Goal: Task Accomplishment & Management: Manage account settings

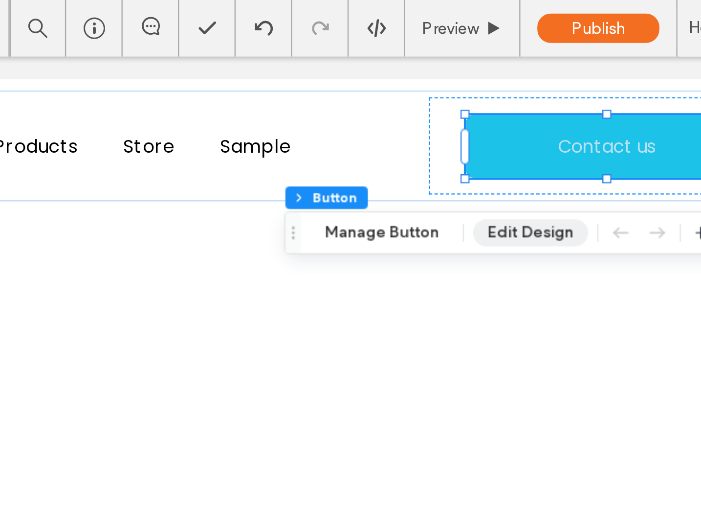
click at [551, 102] on button "Edit Design" at bounding box center [564, 101] width 50 height 12
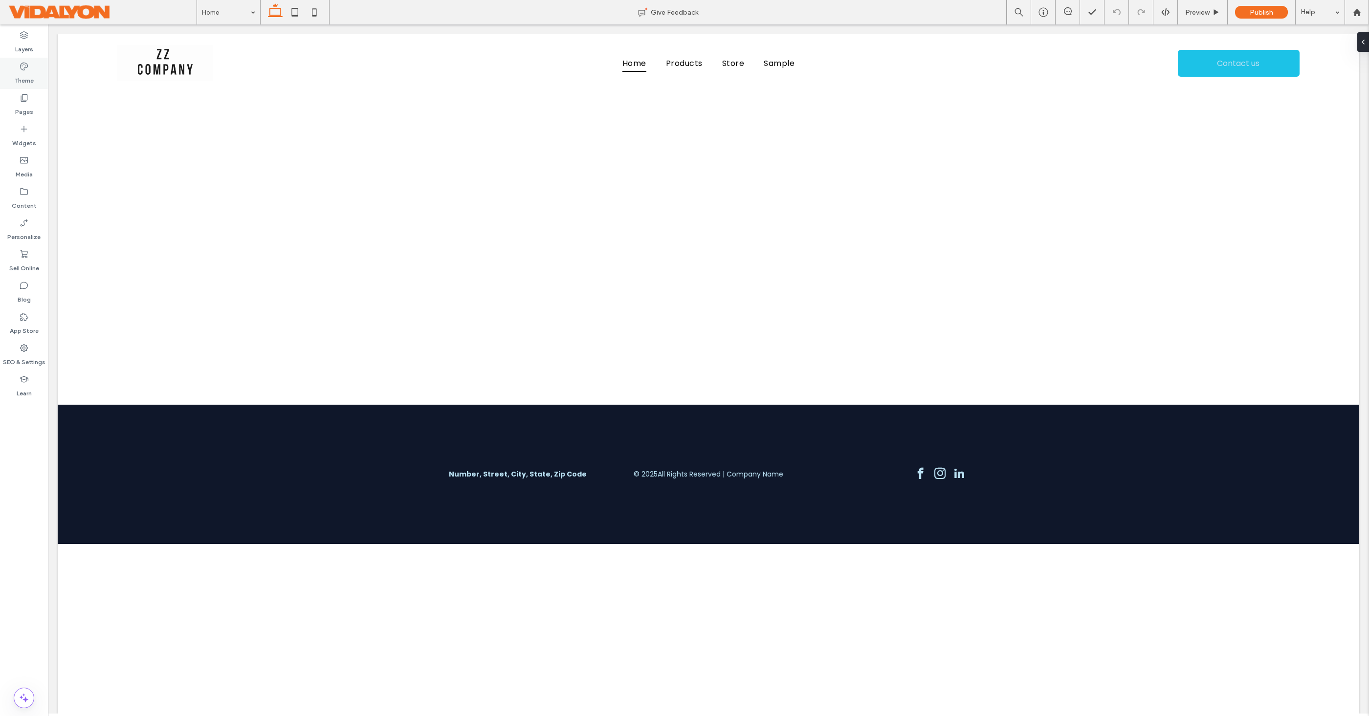
click at [21, 73] on label "Theme" at bounding box center [24, 78] width 19 height 14
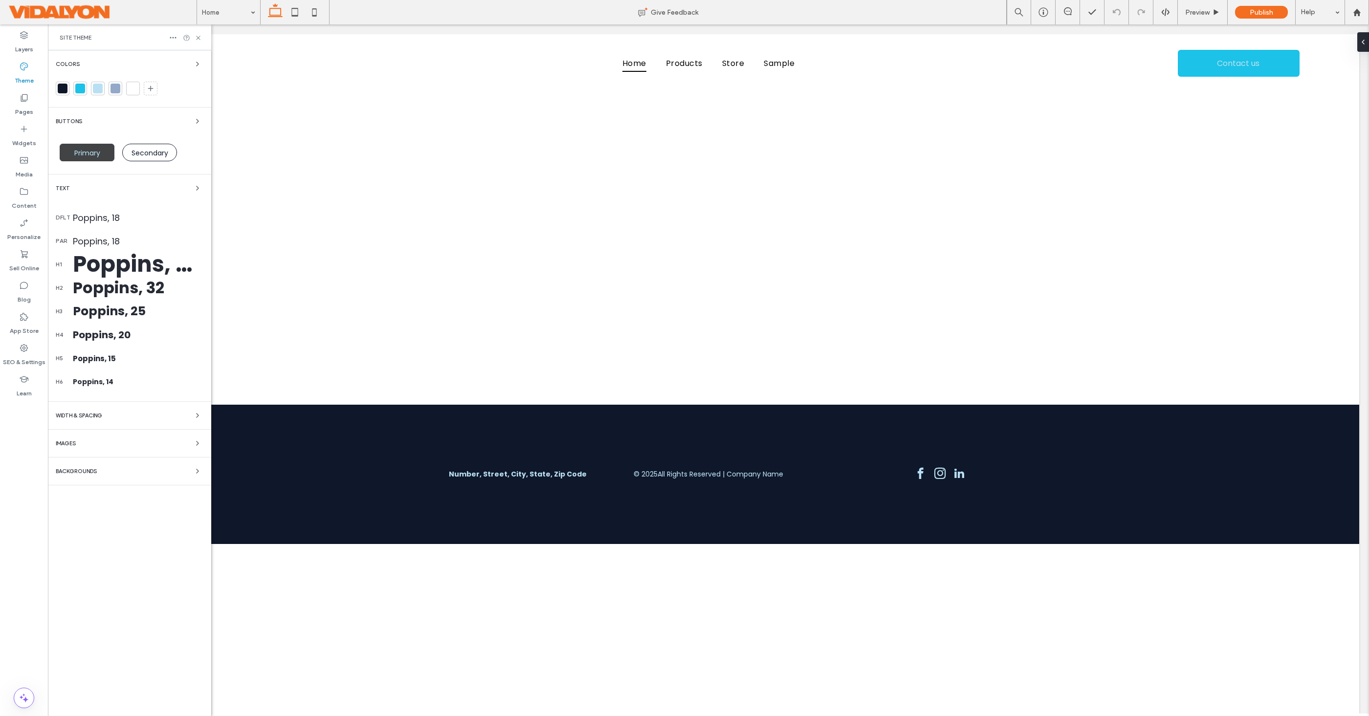
click at [84, 151] on span "Primary" at bounding box center [87, 153] width 33 height 10
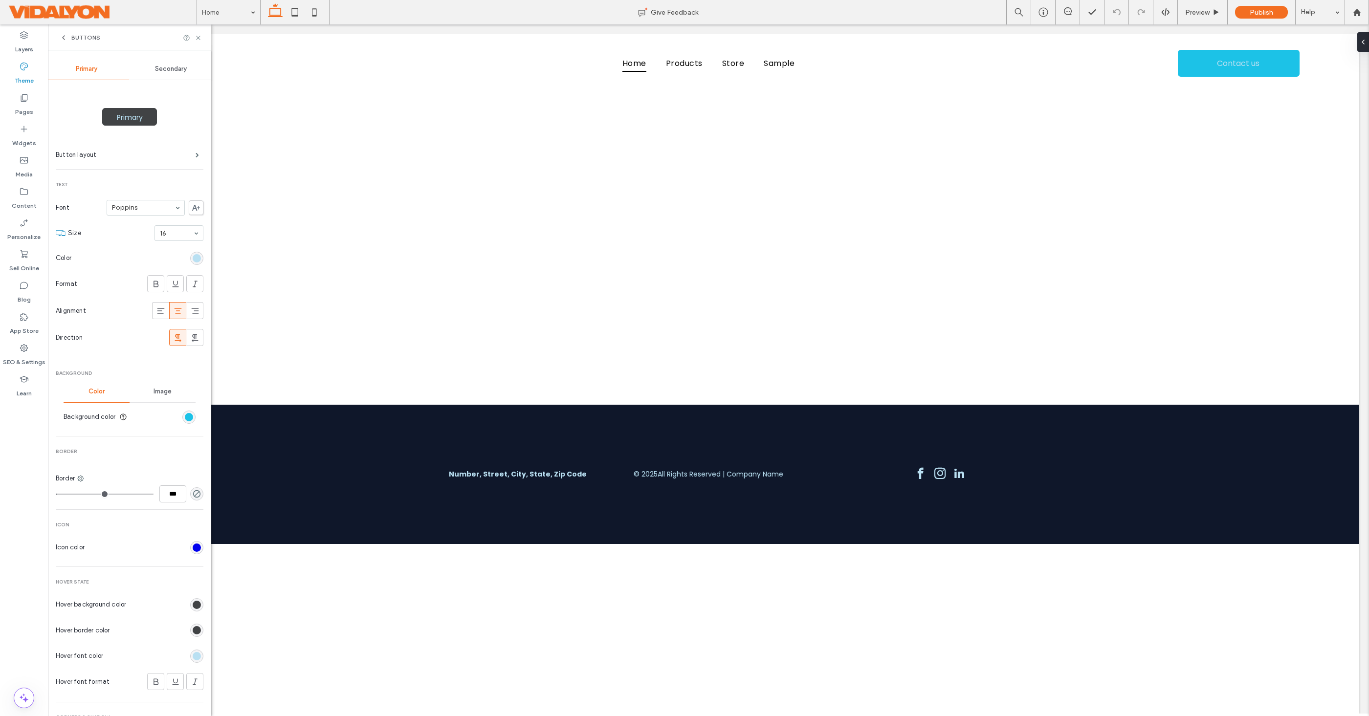
scroll to position [0, 0]
type input "*"
click at [125, 415] on icon at bounding box center [123, 417] width 8 height 8
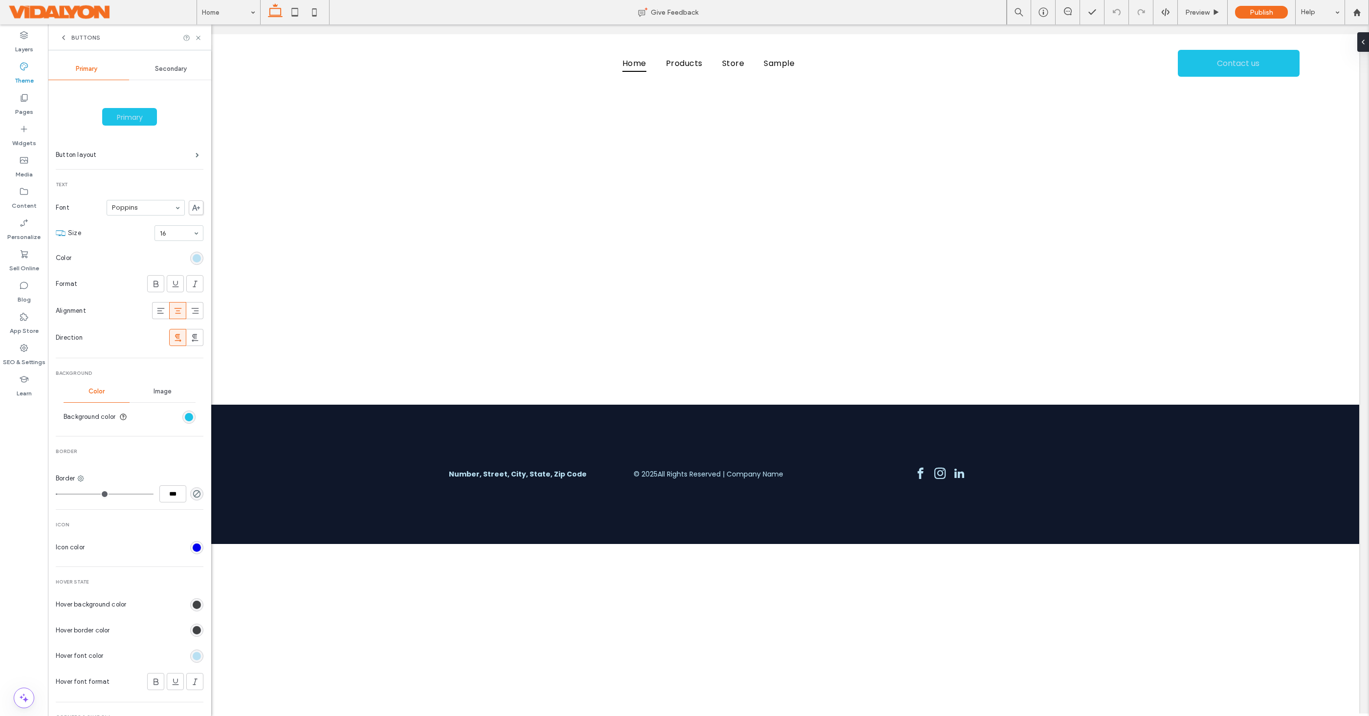
click at [189, 233] on div "16" at bounding box center [179, 233] width 49 height 16
type input "**"
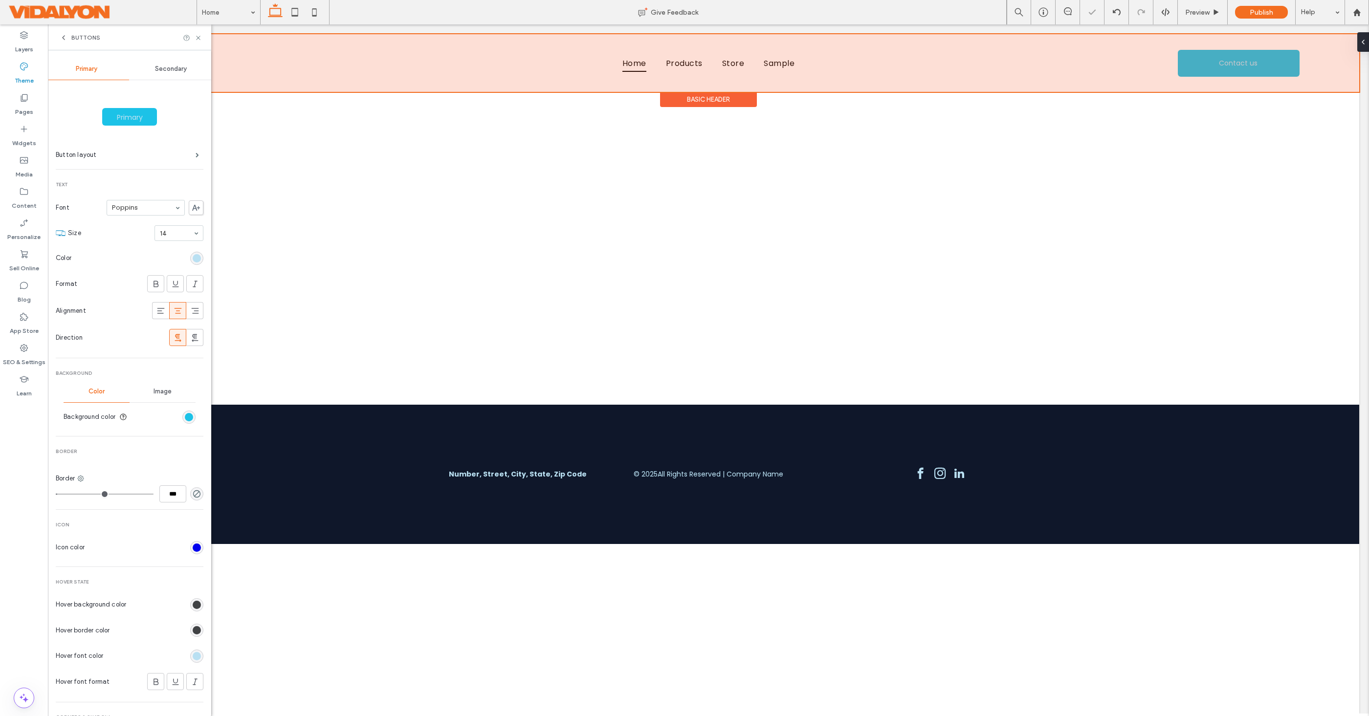
type input "*"
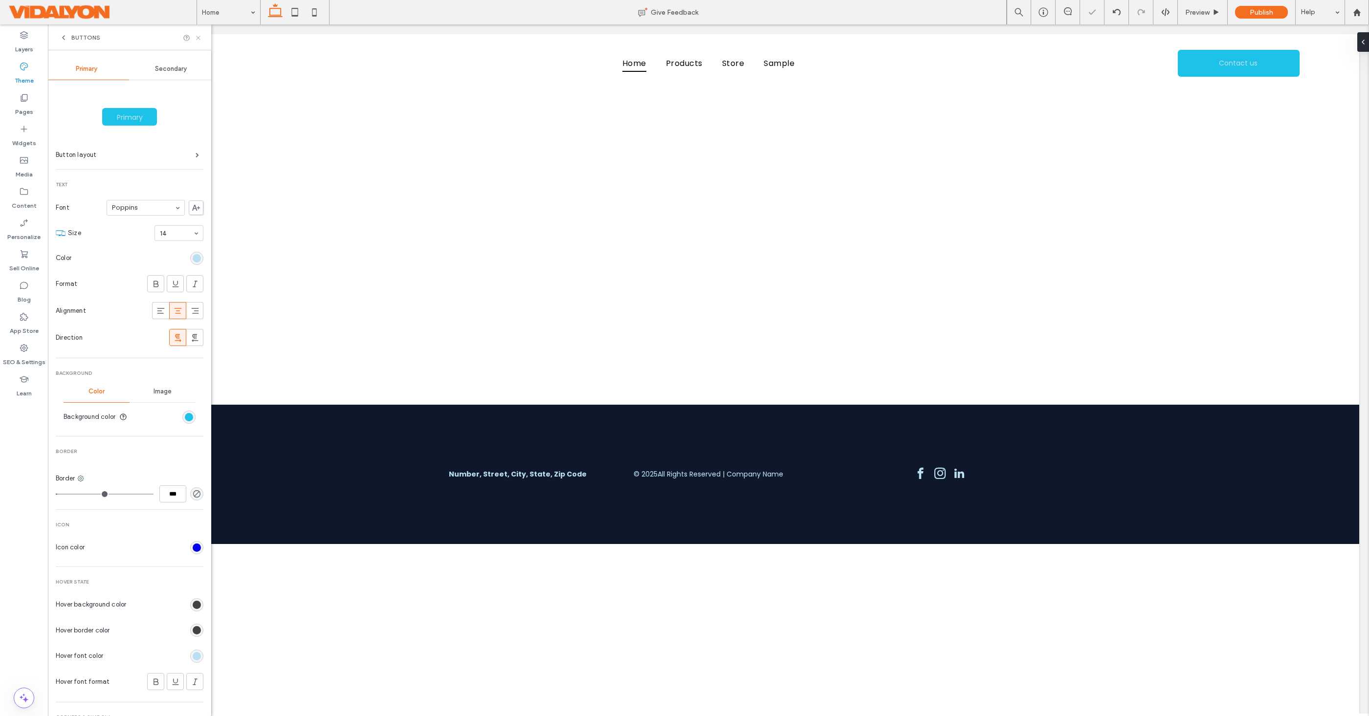
click at [201, 37] on icon at bounding box center [198, 37] width 7 height 7
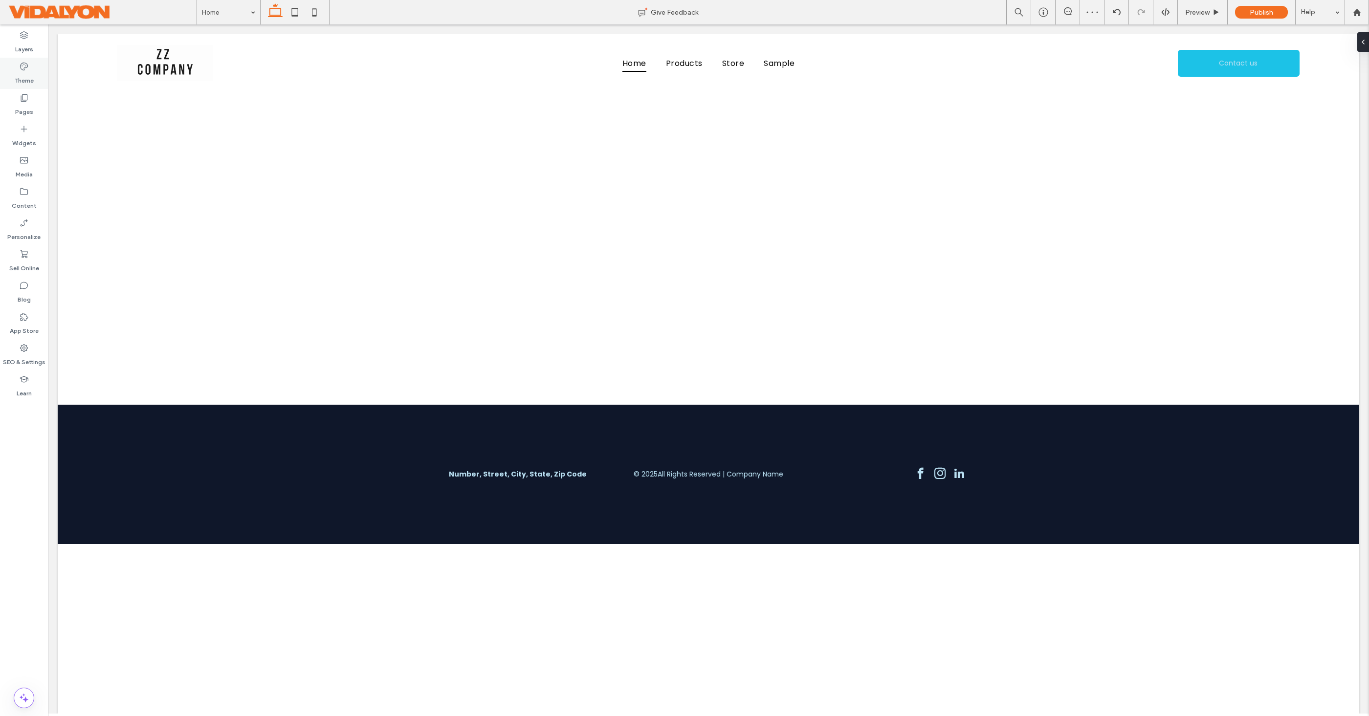
click at [27, 77] on label "Theme" at bounding box center [24, 78] width 19 height 14
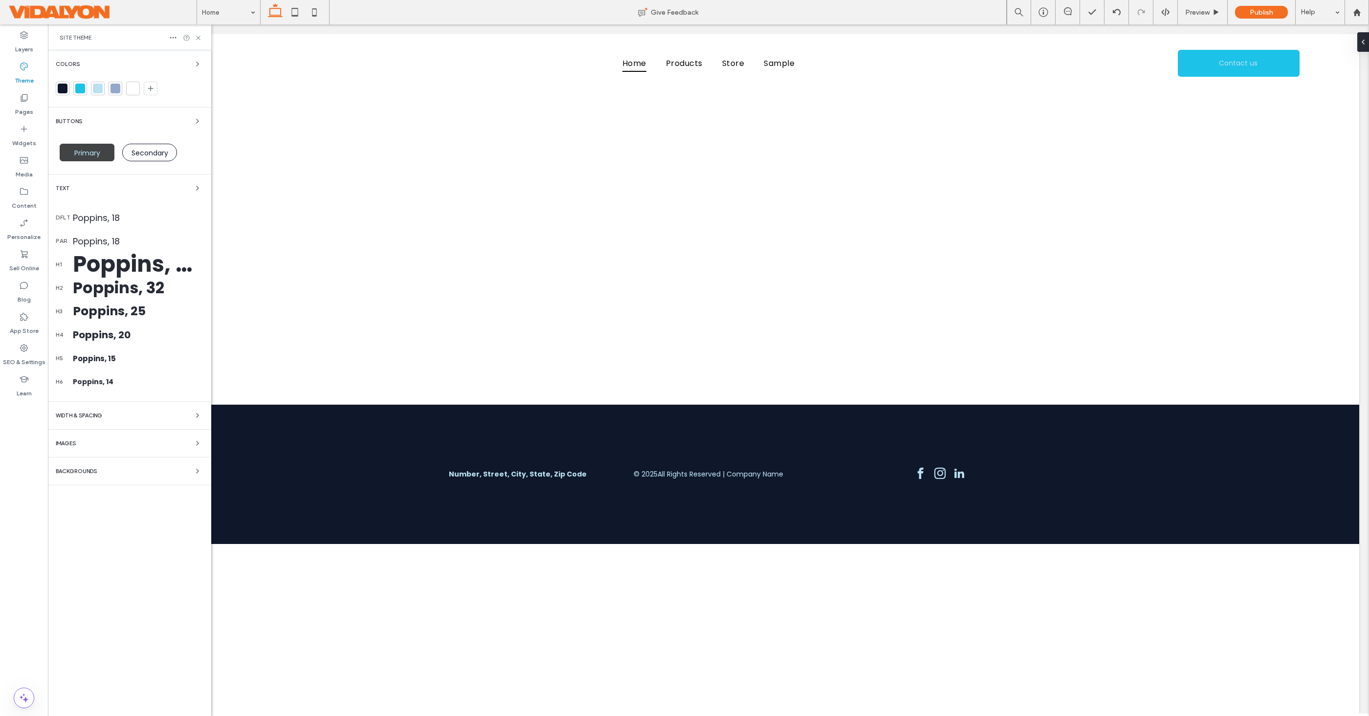
click at [91, 157] on span "Primary" at bounding box center [87, 153] width 33 height 10
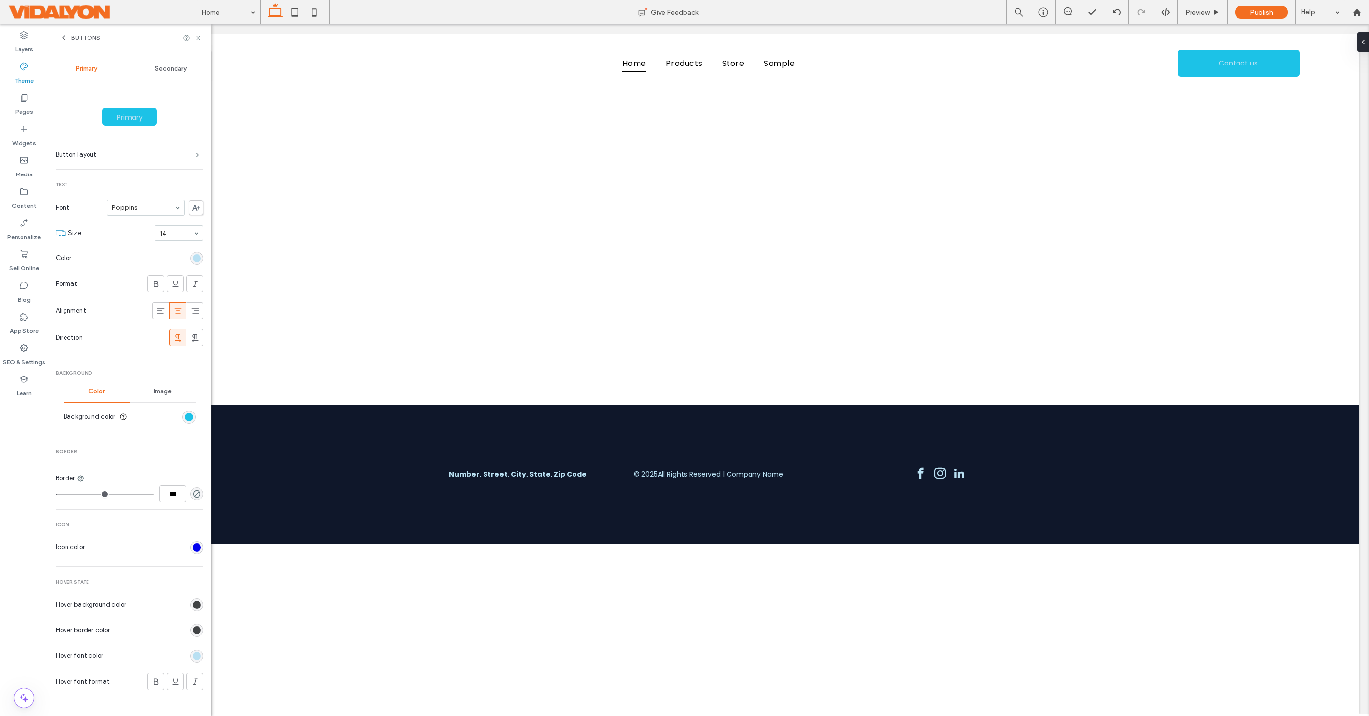
click at [196, 154] on span at bounding box center [197, 155] width 3 height 5
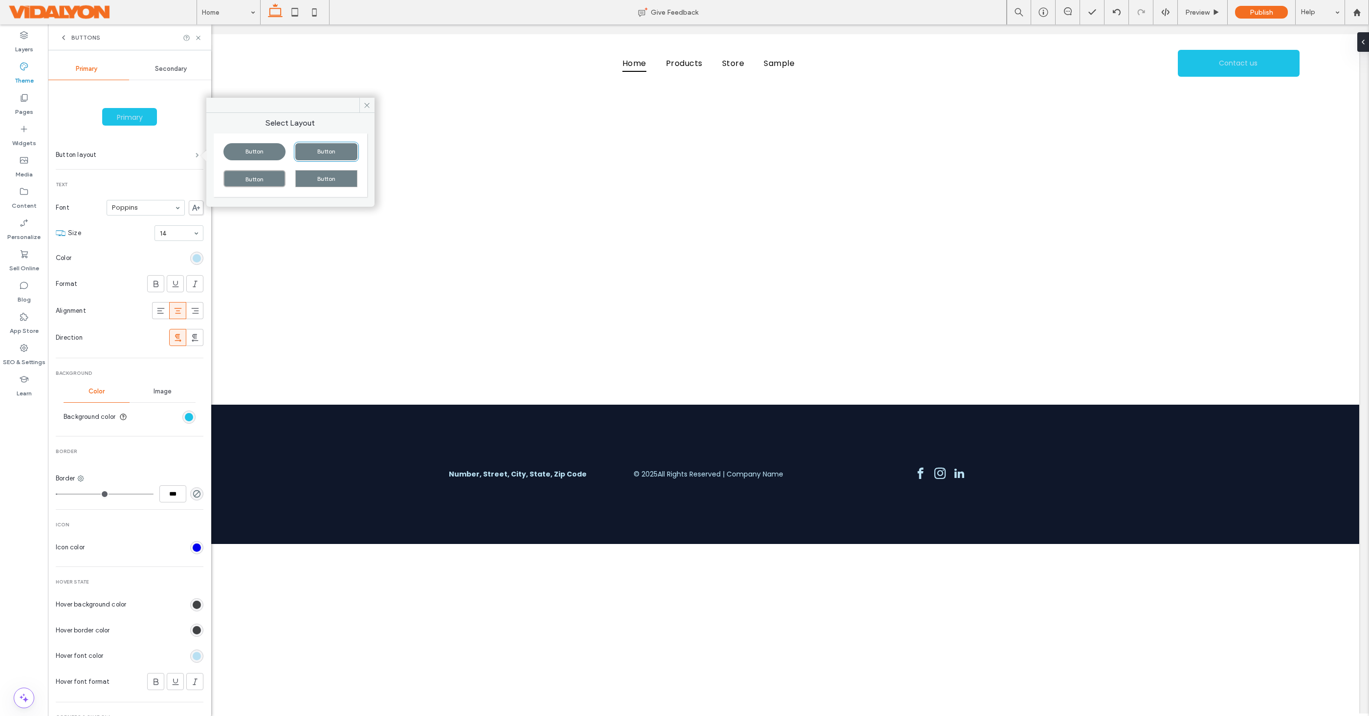
click at [196, 154] on span at bounding box center [197, 155] width 3 height 5
click at [368, 105] on icon at bounding box center [366, 105] width 7 height 7
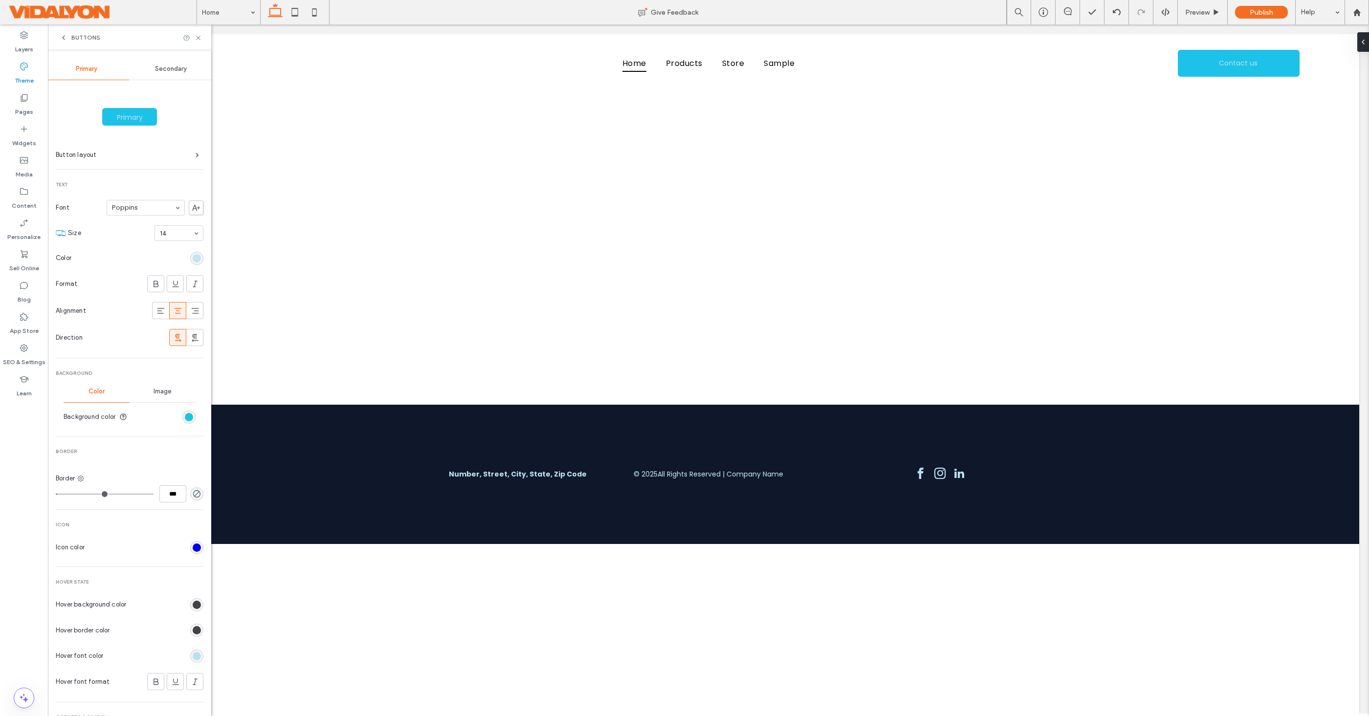
click at [193, 258] on div "rgb(185, 224, 242)" at bounding box center [197, 258] width 8 height 8
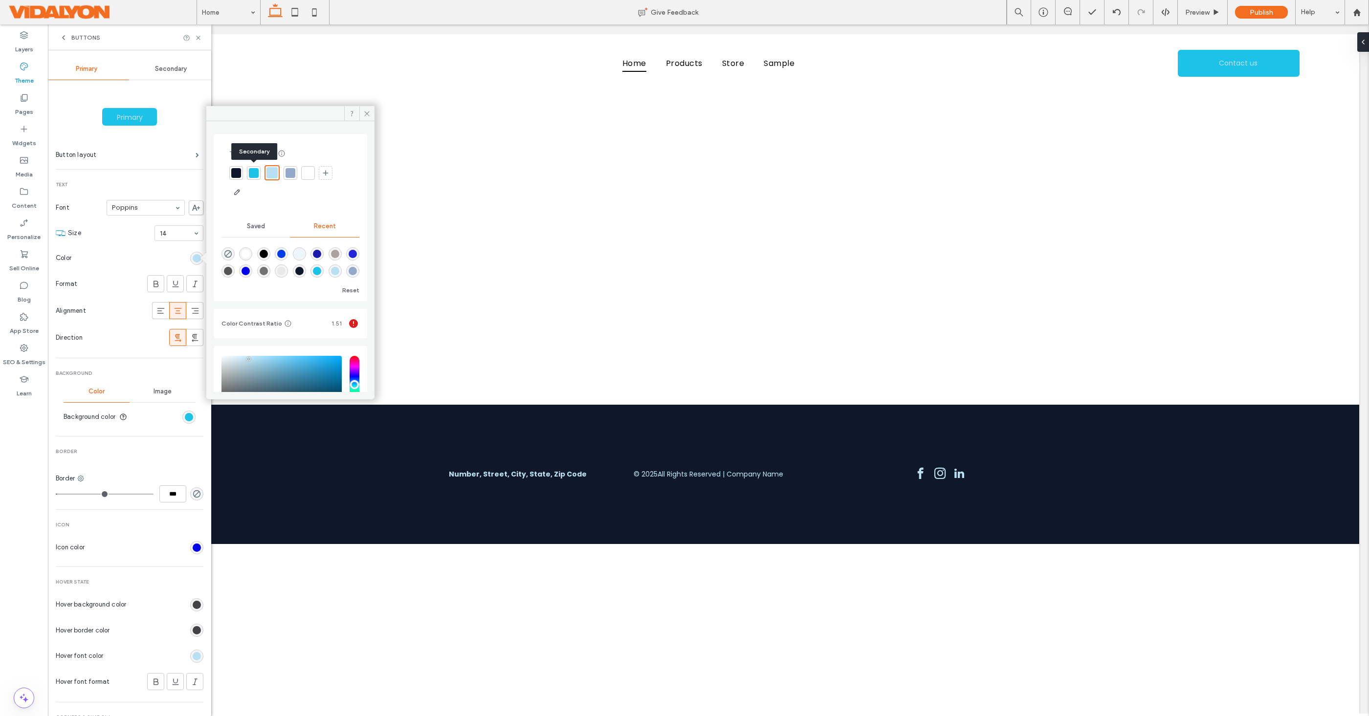
click at [252, 174] on div at bounding box center [254, 173] width 10 height 10
click at [270, 174] on div at bounding box center [273, 173] width 10 height 10
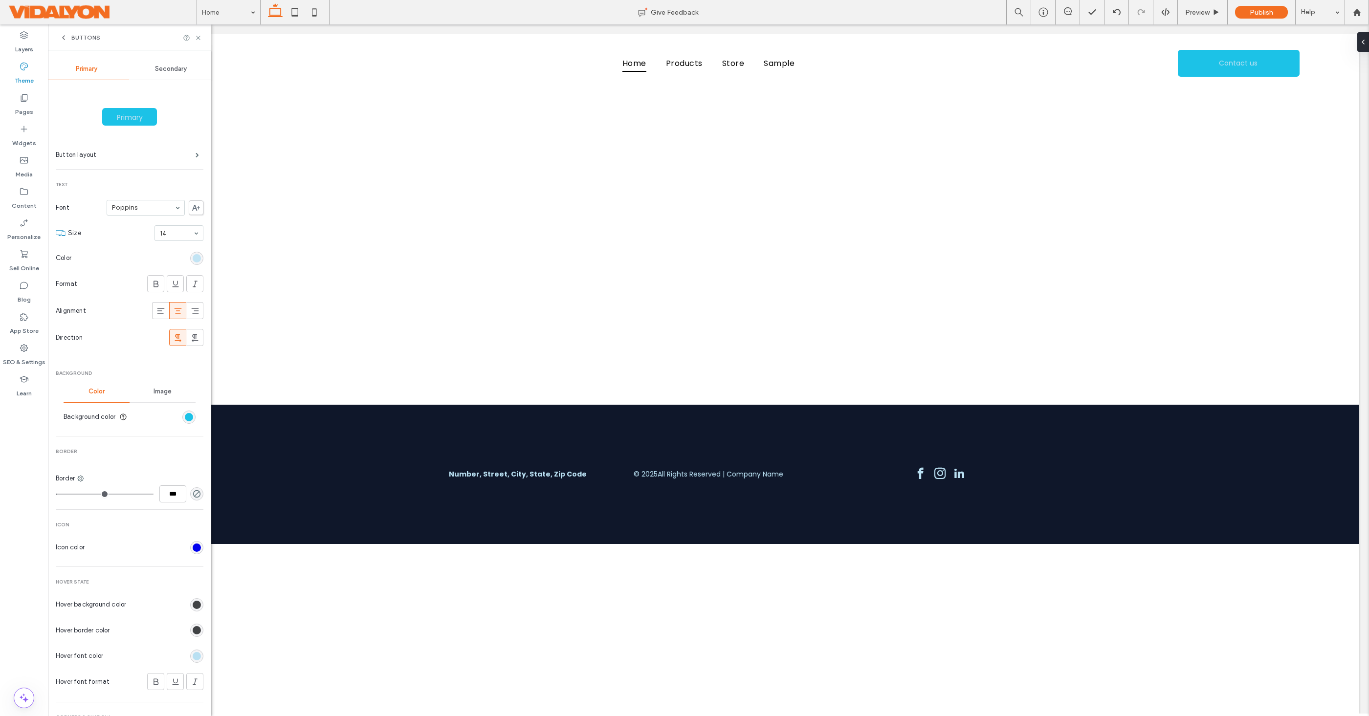
click at [193, 256] on div "rgb(185, 224, 242)" at bounding box center [197, 258] width 8 height 8
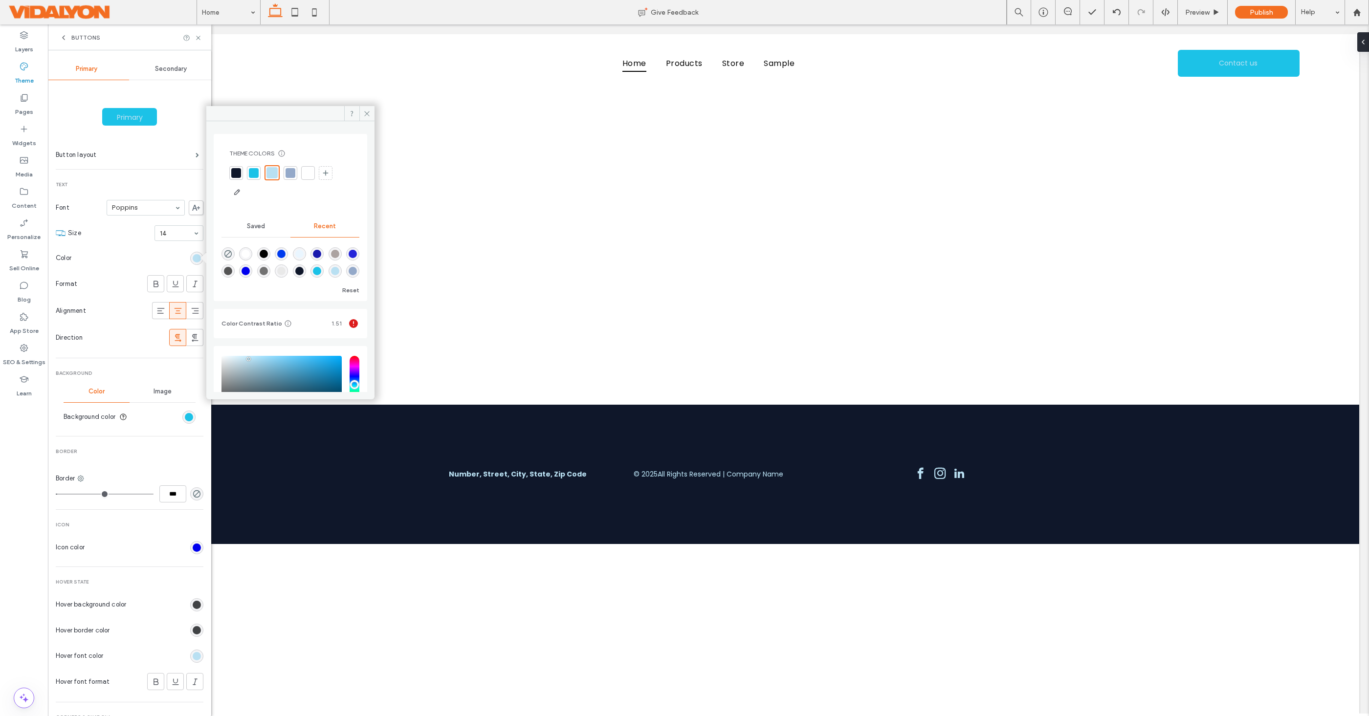
click at [308, 172] on div at bounding box center [308, 173] width 10 height 10
type input "*"
